Goal: Browse casually: Explore the website without a specific task or goal

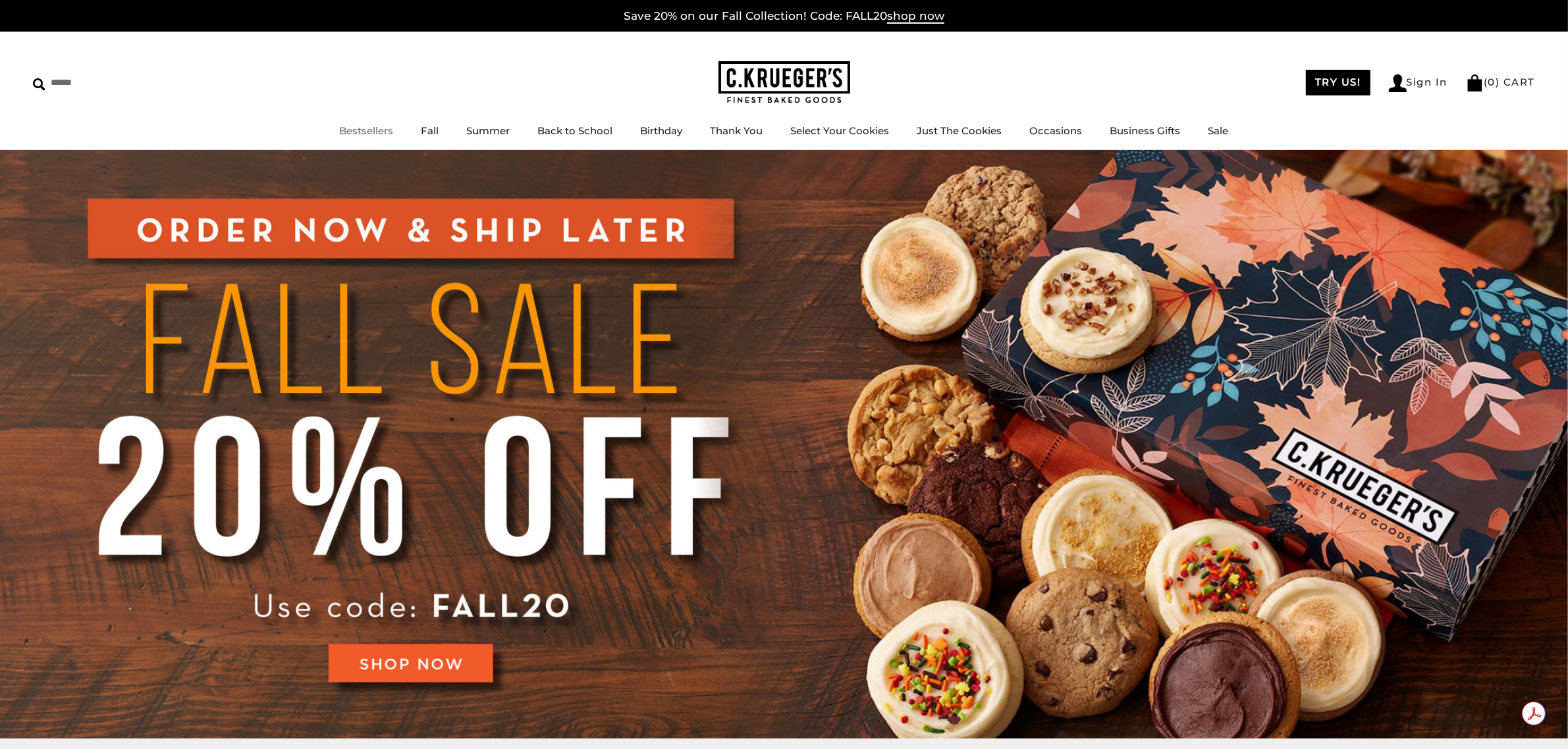
click at [379, 130] on link "Bestsellers" at bounding box center [367, 130] width 54 height 12
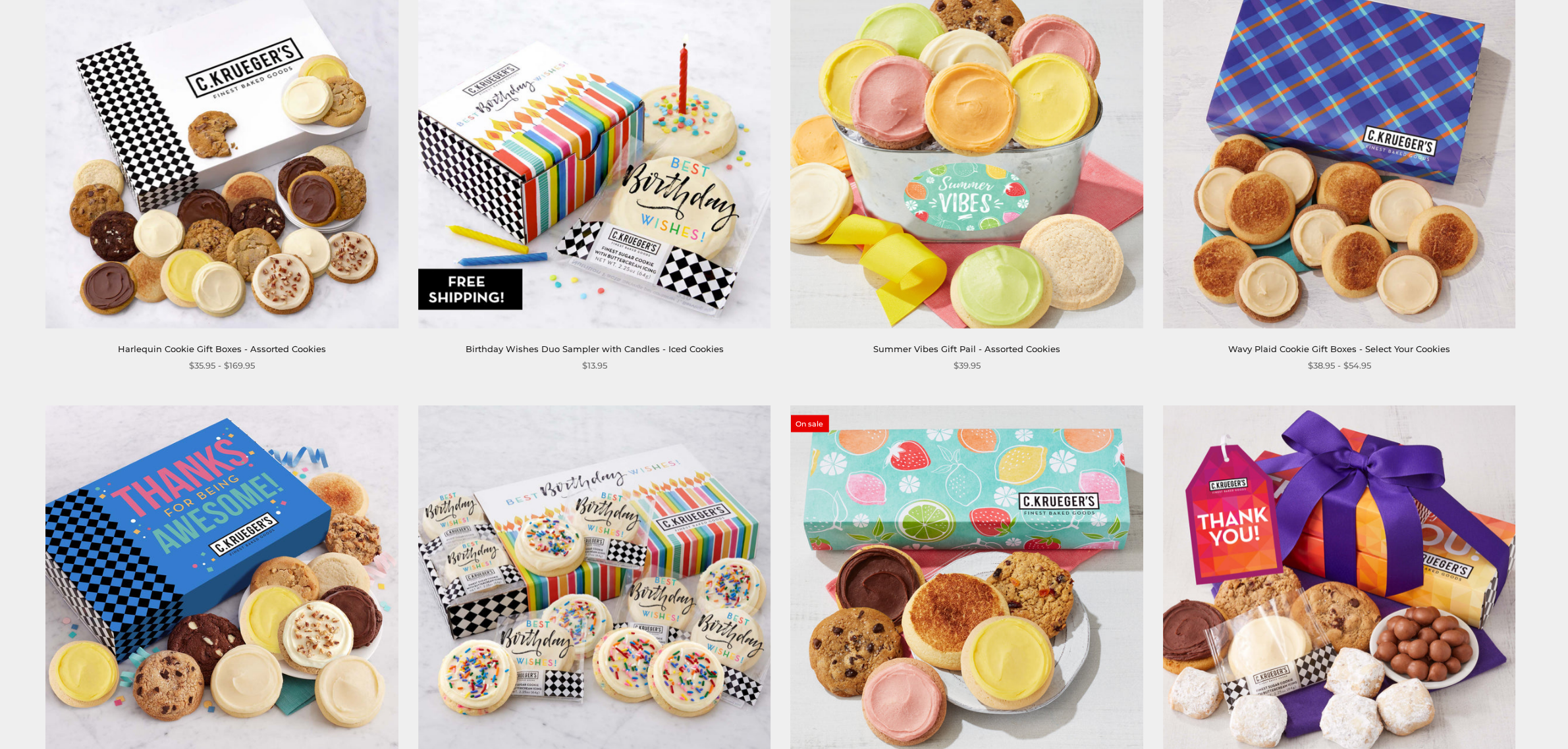
scroll to position [2468, 0]
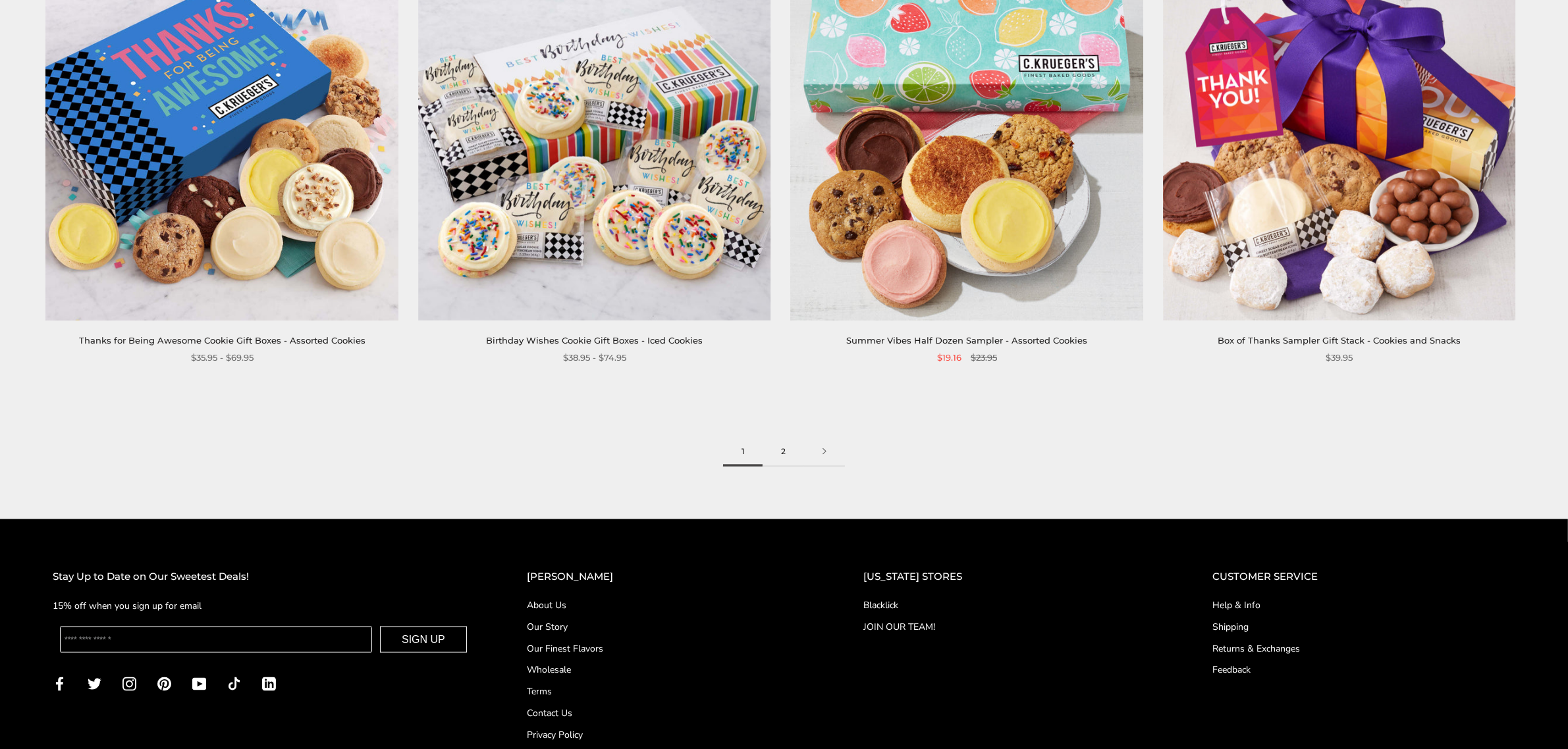
click at [784, 452] on link "2" at bounding box center [783, 452] width 41 height 30
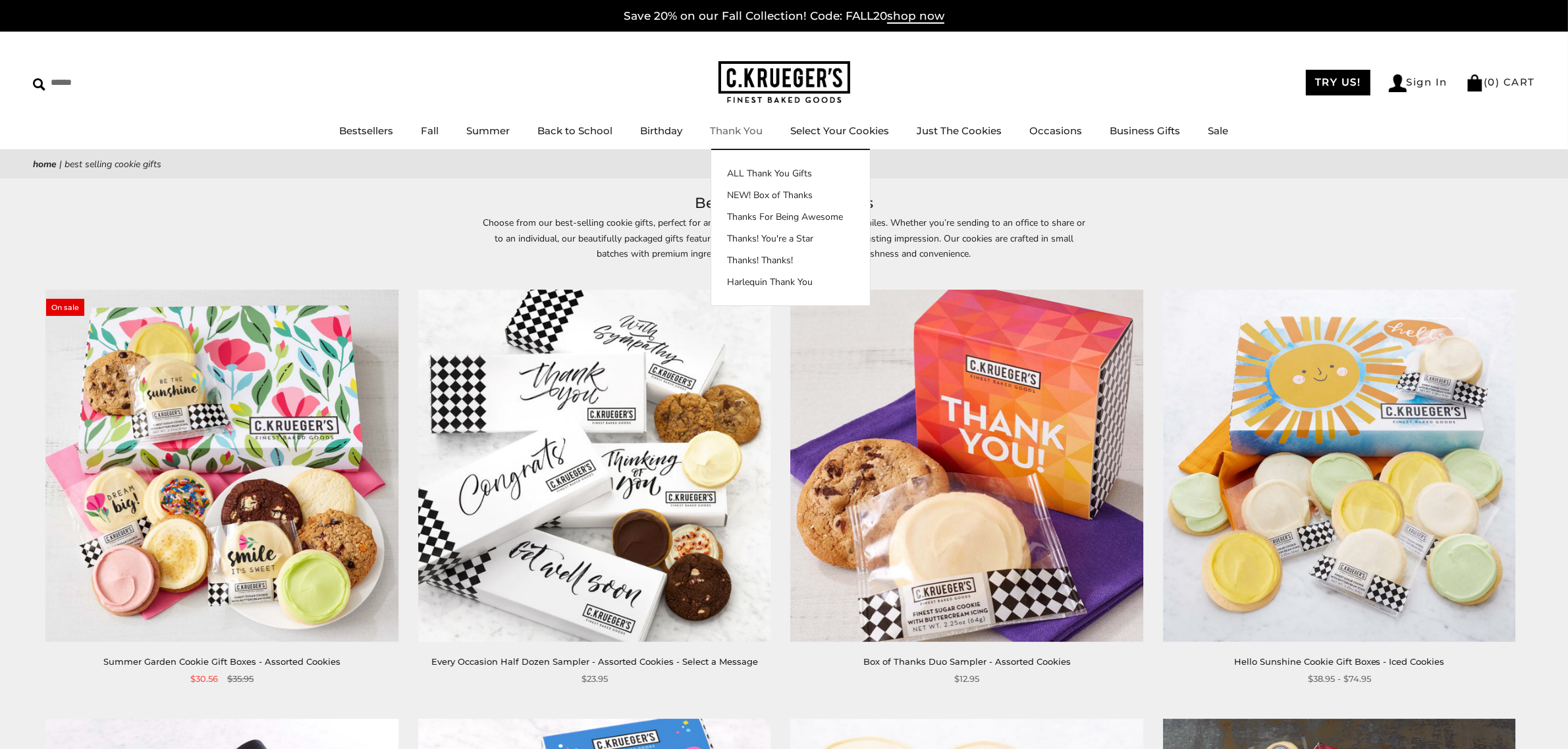
click at [795, 76] on img at bounding box center [784, 82] width 132 height 43
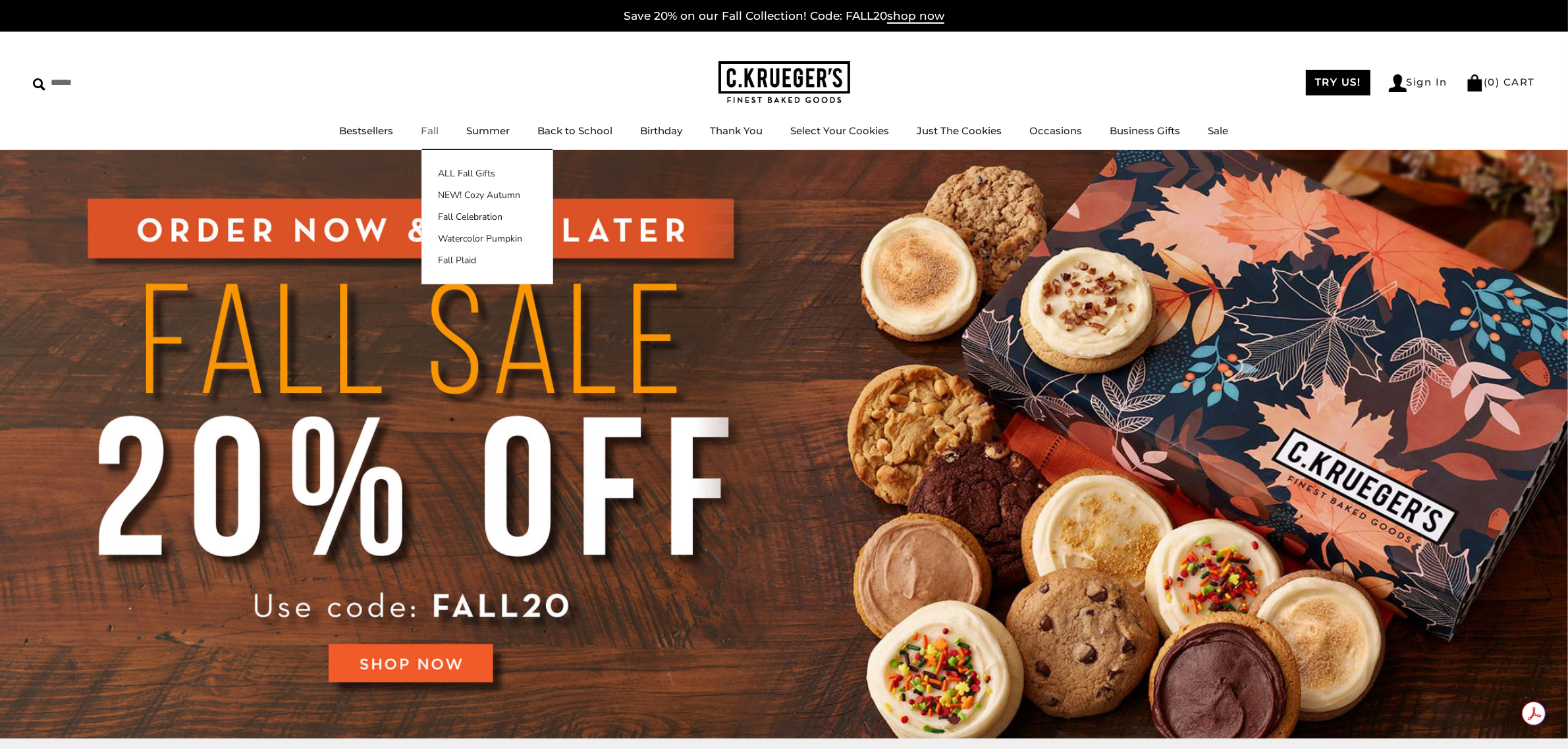
click at [430, 127] on link "Fall" at bounding box center [431, 130] width 18 height 12
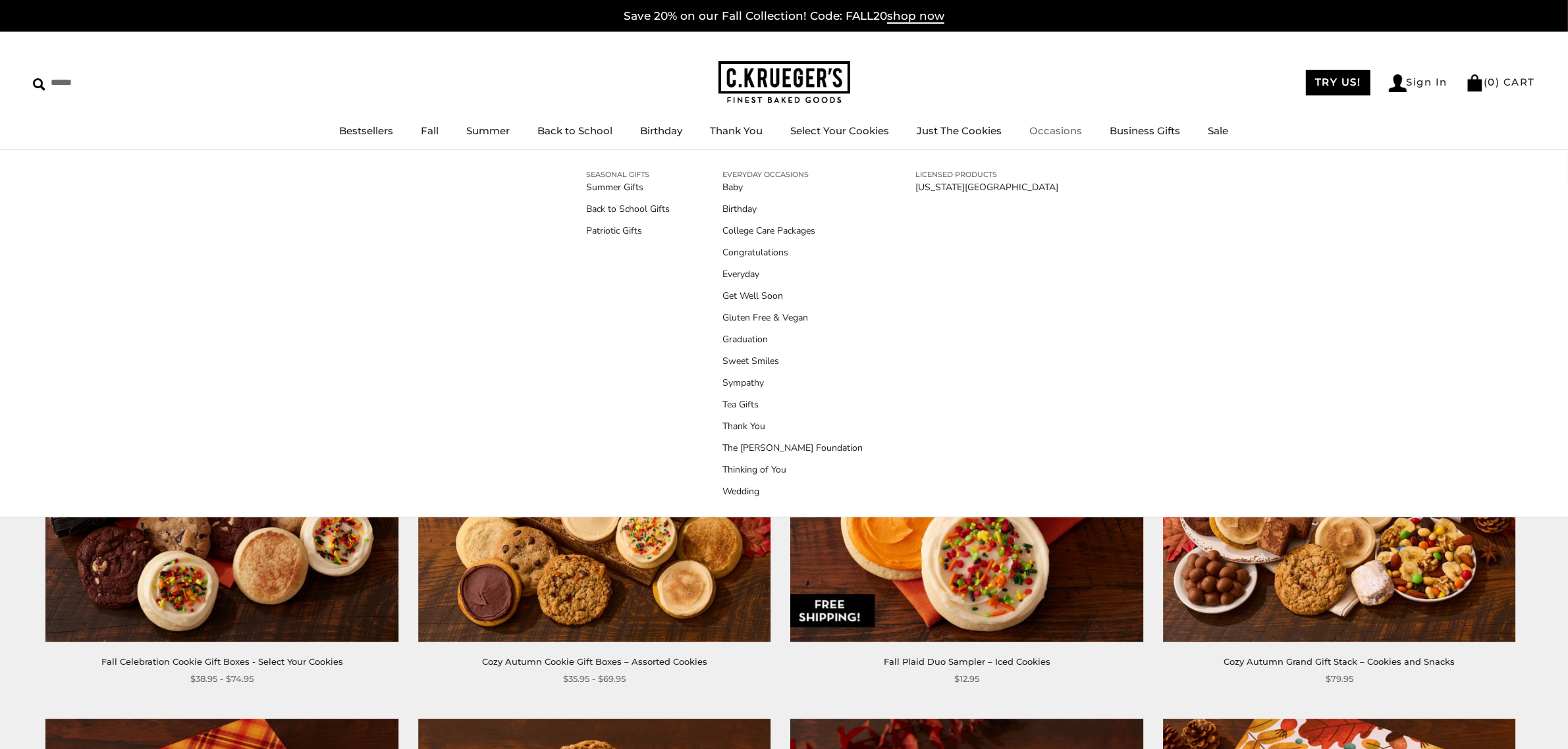
click at [1038, 127] on link "Occasions" at bounding box center [1057, 130] width 53 height 12
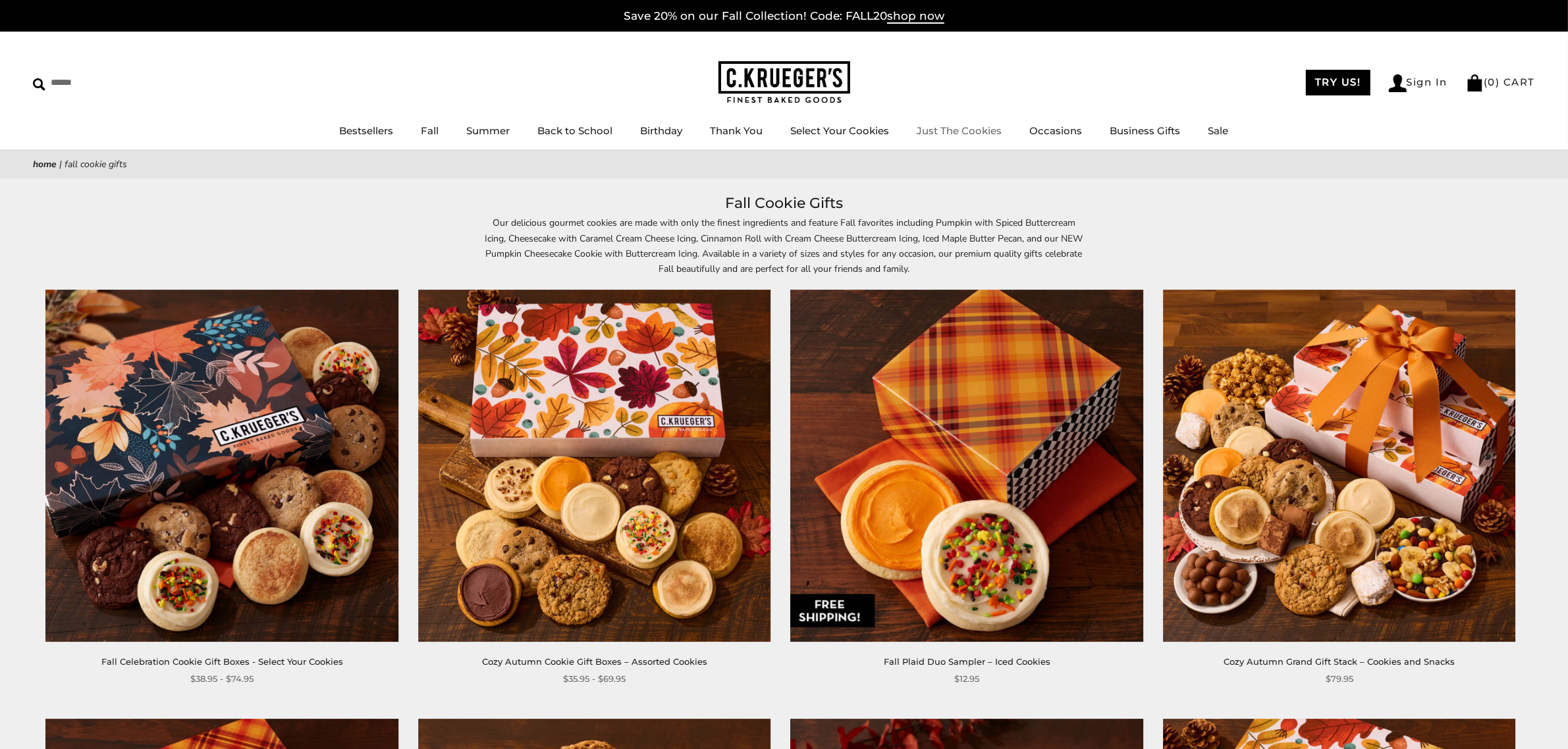
click at [931, 133] on link "Just The Cookies" at bounding box center [959, 130] width 85 height 12
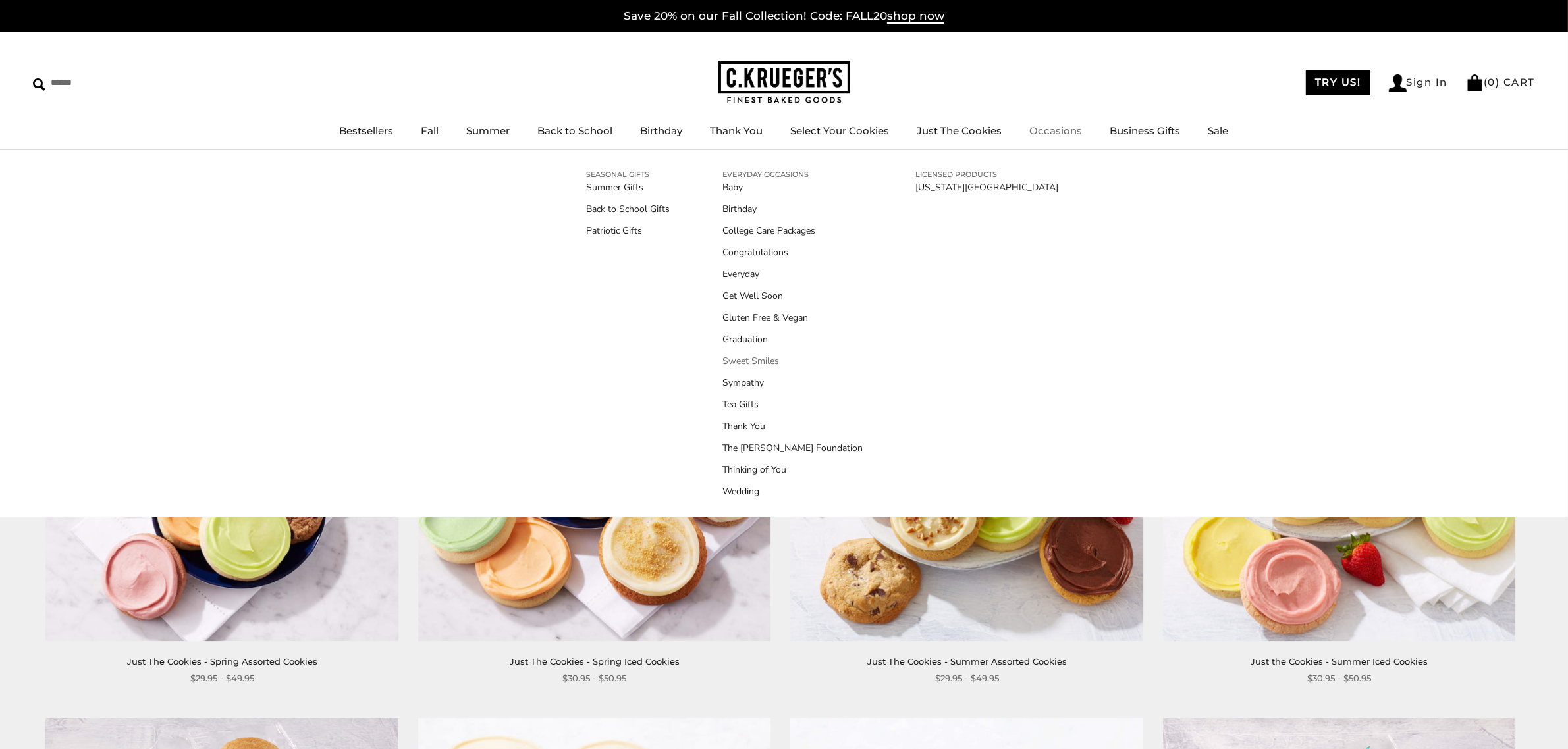
click at [736, 356] on link "Sweet Smiles" at bounding box center [793, 361] width 140 height 14
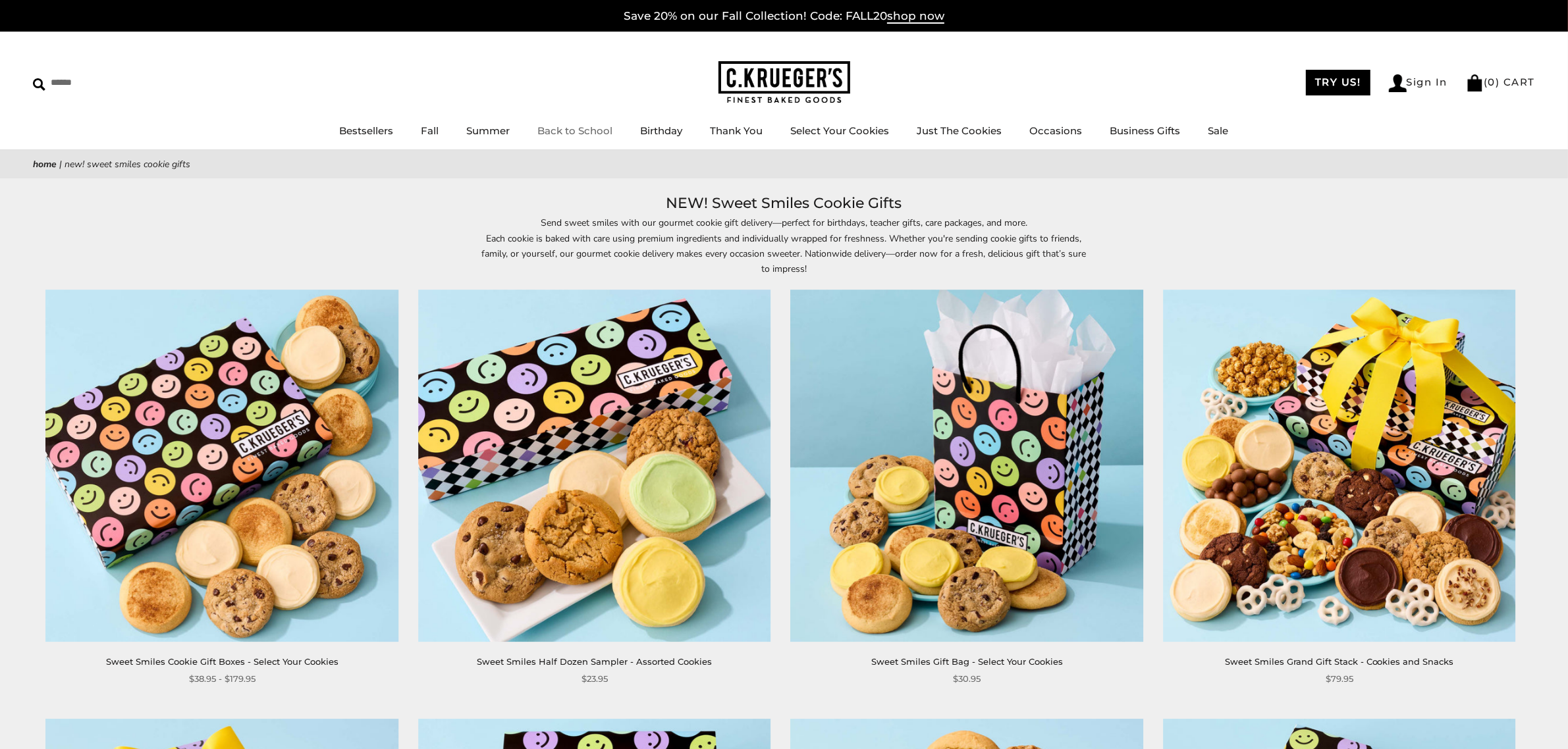
click at [610, 130] on link "Back to School" at bounding box center [575, 130] width 75 height 12
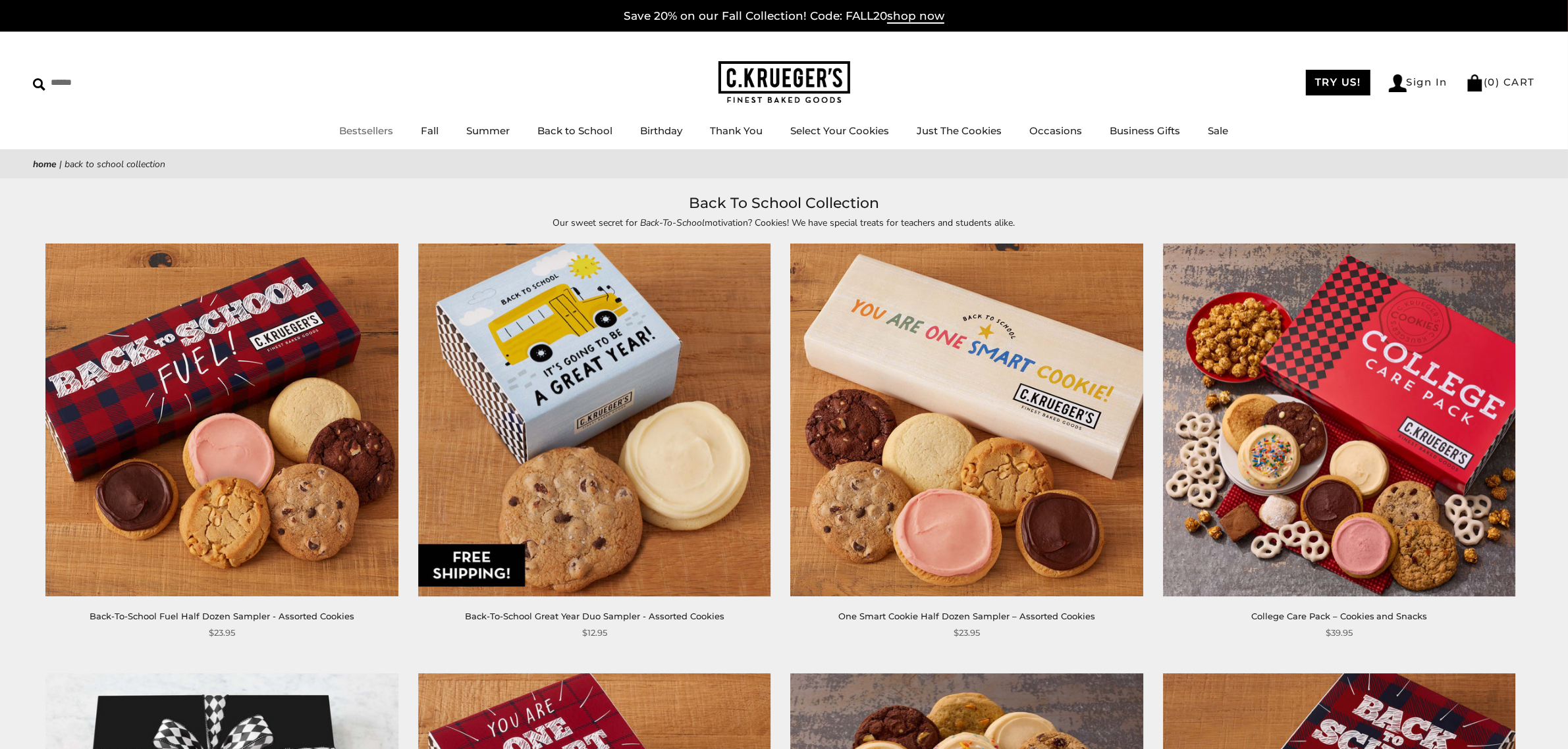
click at [389, 126] on link "Bestsellers" at bounding box center [367, 130] width 54 height 12
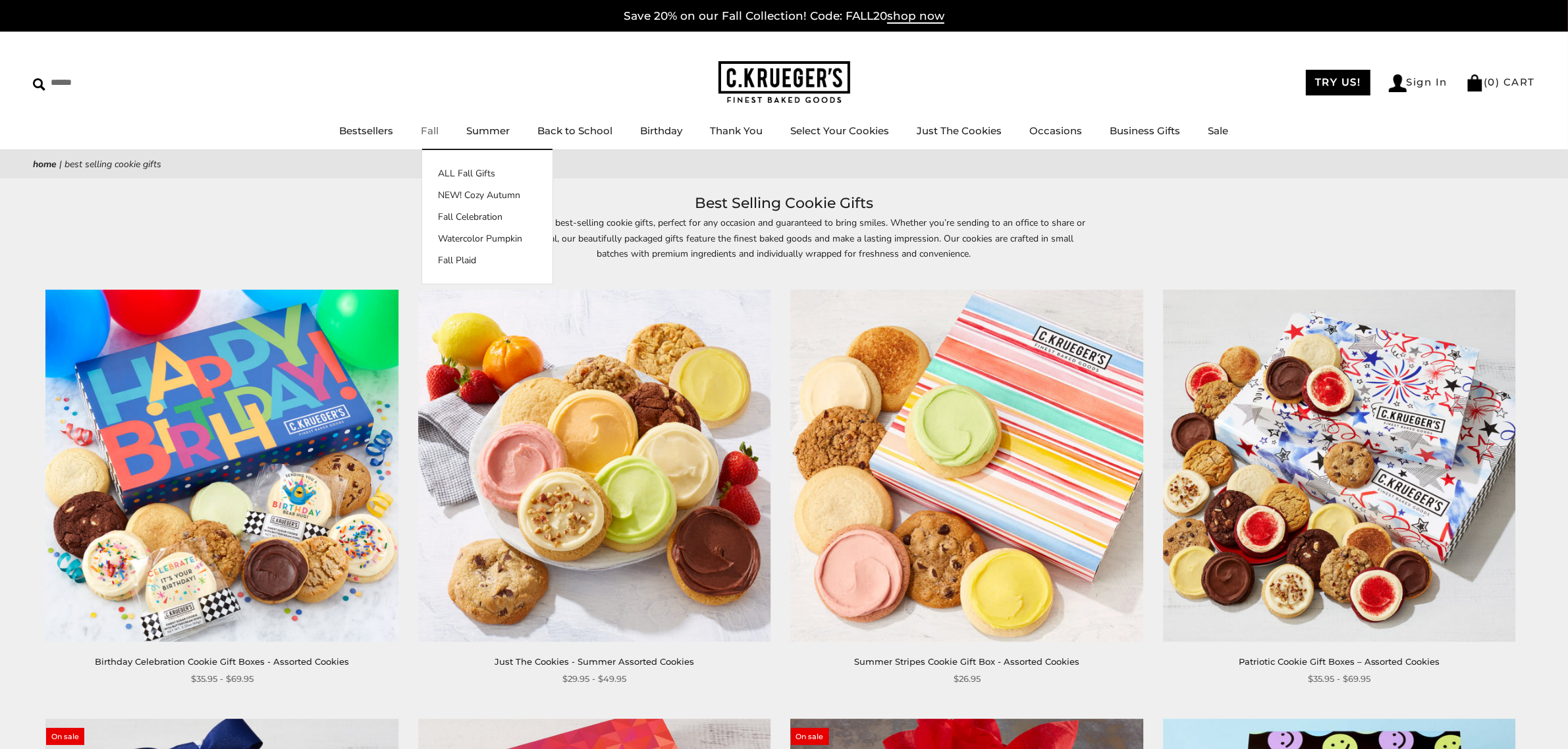
click at [432, 125] on link "Fall" at bounding box center [431, 130] width 18 height 12
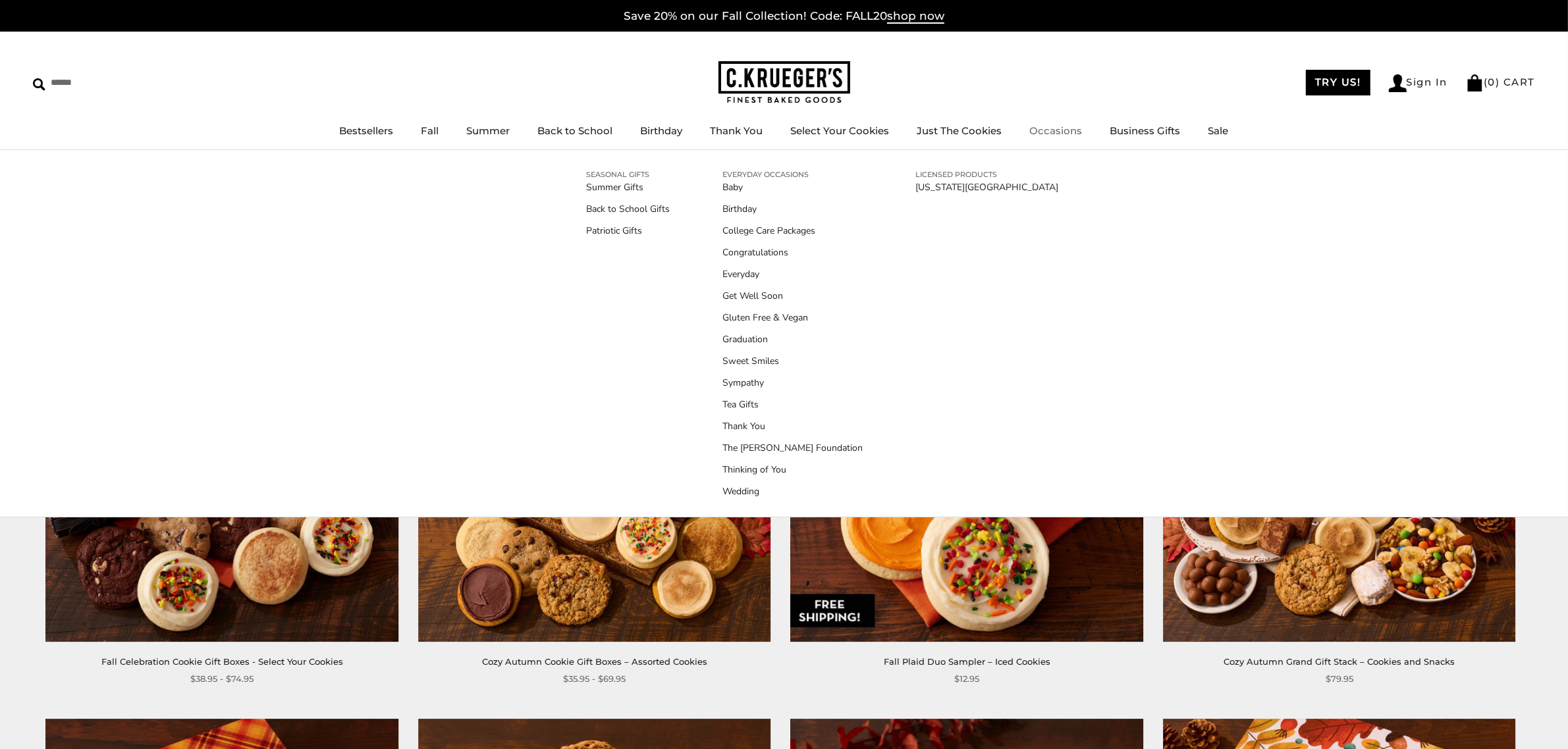
click at [1048, 133] on link "Occasions" at bounding box center [1057, 130] width 53 height 12
click at [1048, 127] on link "Occasions" at bounding box center [1057, 130] width 53 height 12
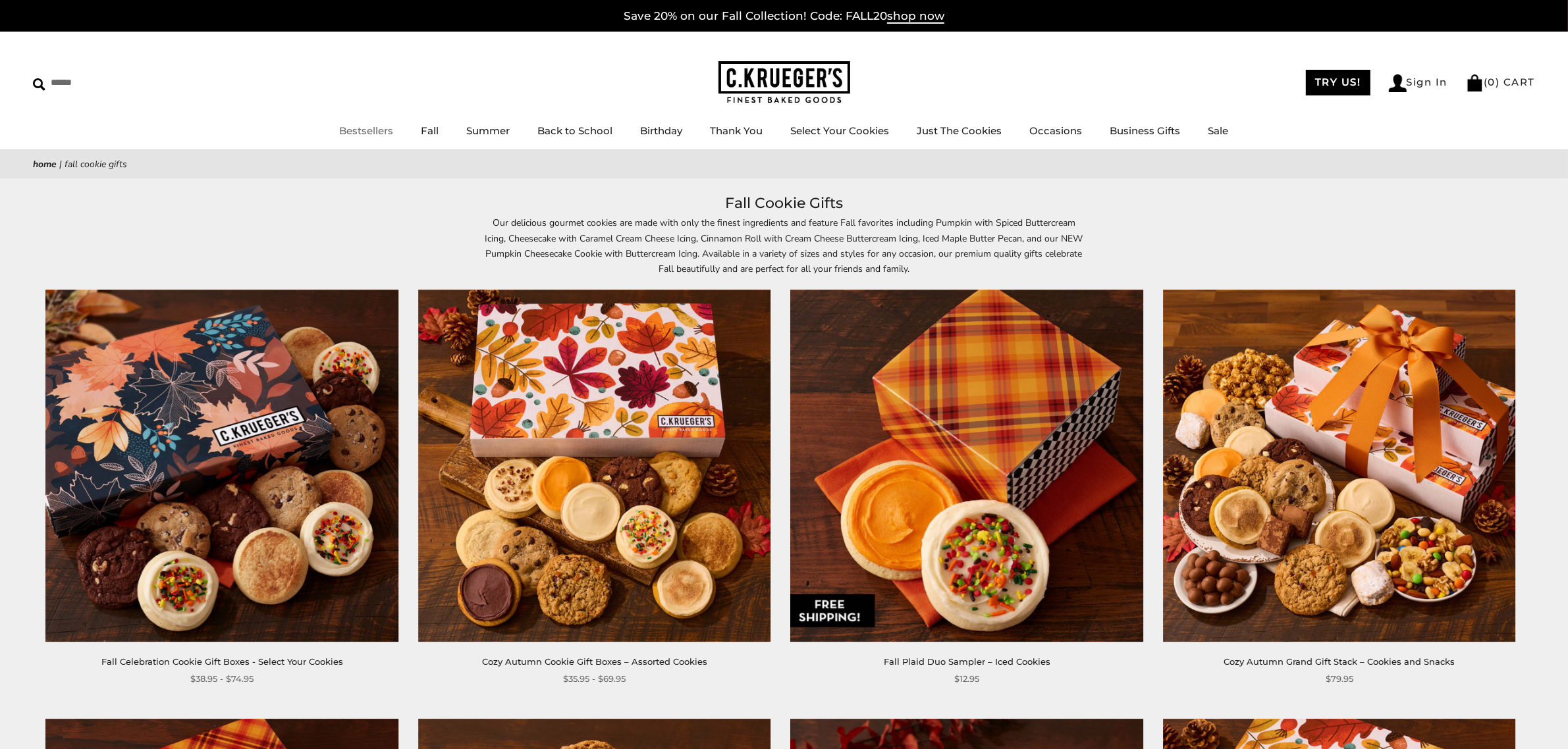
click at [373, 133] on link "Bestsellers" at bounding box center [367, 130] width 54 height 12
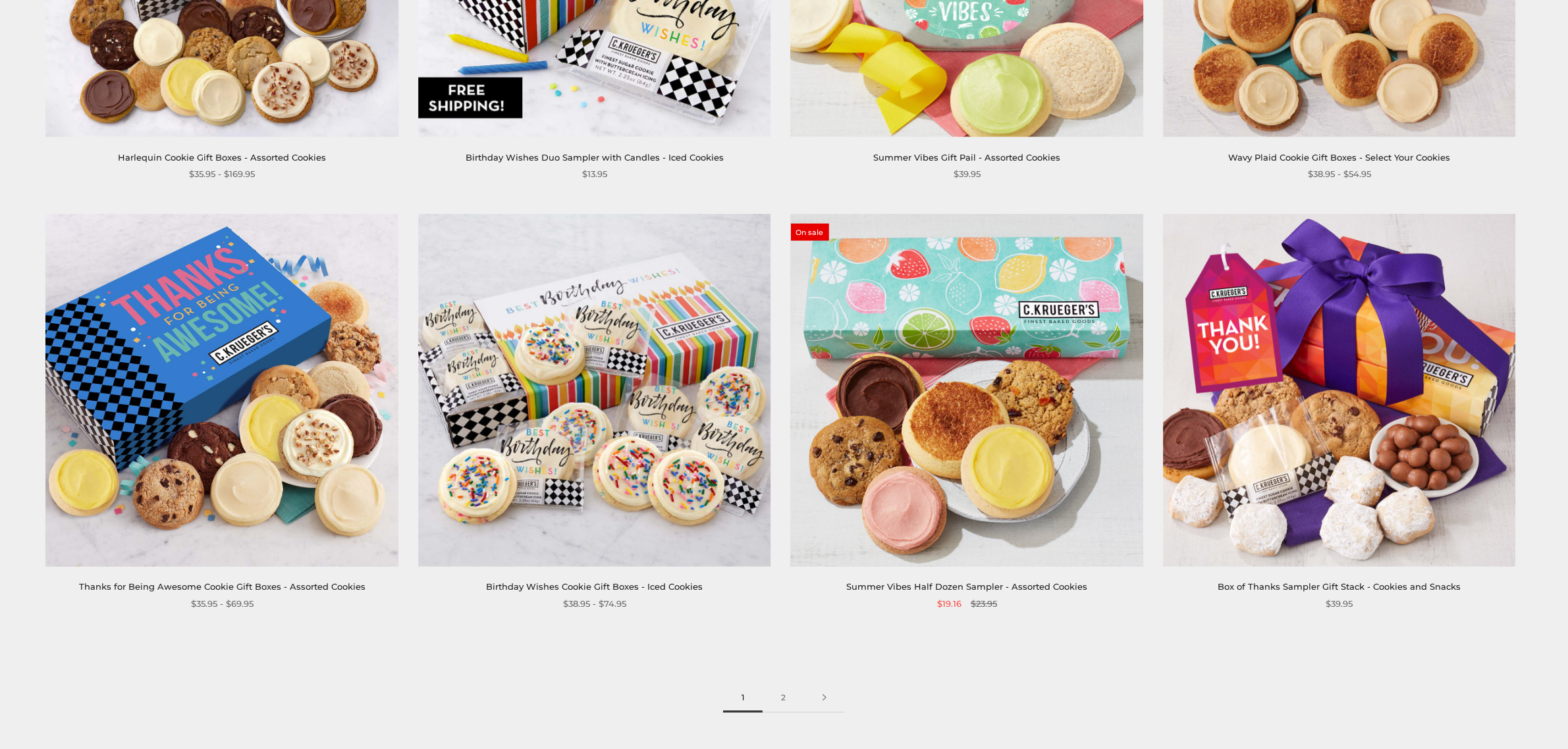
scroll to position [2358, 0]
